Goal: Go to known website: Go to known website

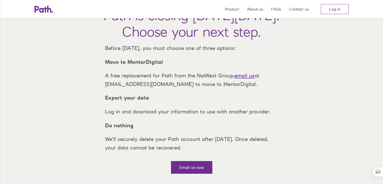
scroll to position [1, 0]
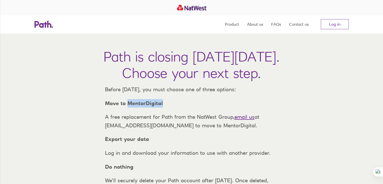
drag, startPoint x: 169, startPoint y: 111, endPoint x: 127, endPoint y: 110, distance: 42.3
click at [127, 108] on p "Move to MentorDigital" at bounding box center [191, 103] width 181 height 9
copy strong "MentorDigital"
click at [340, 25] on link "Log in" at bounding box center [335, 24] width 28 height 10
